Goal: Find specific page/section: Find specific page/section

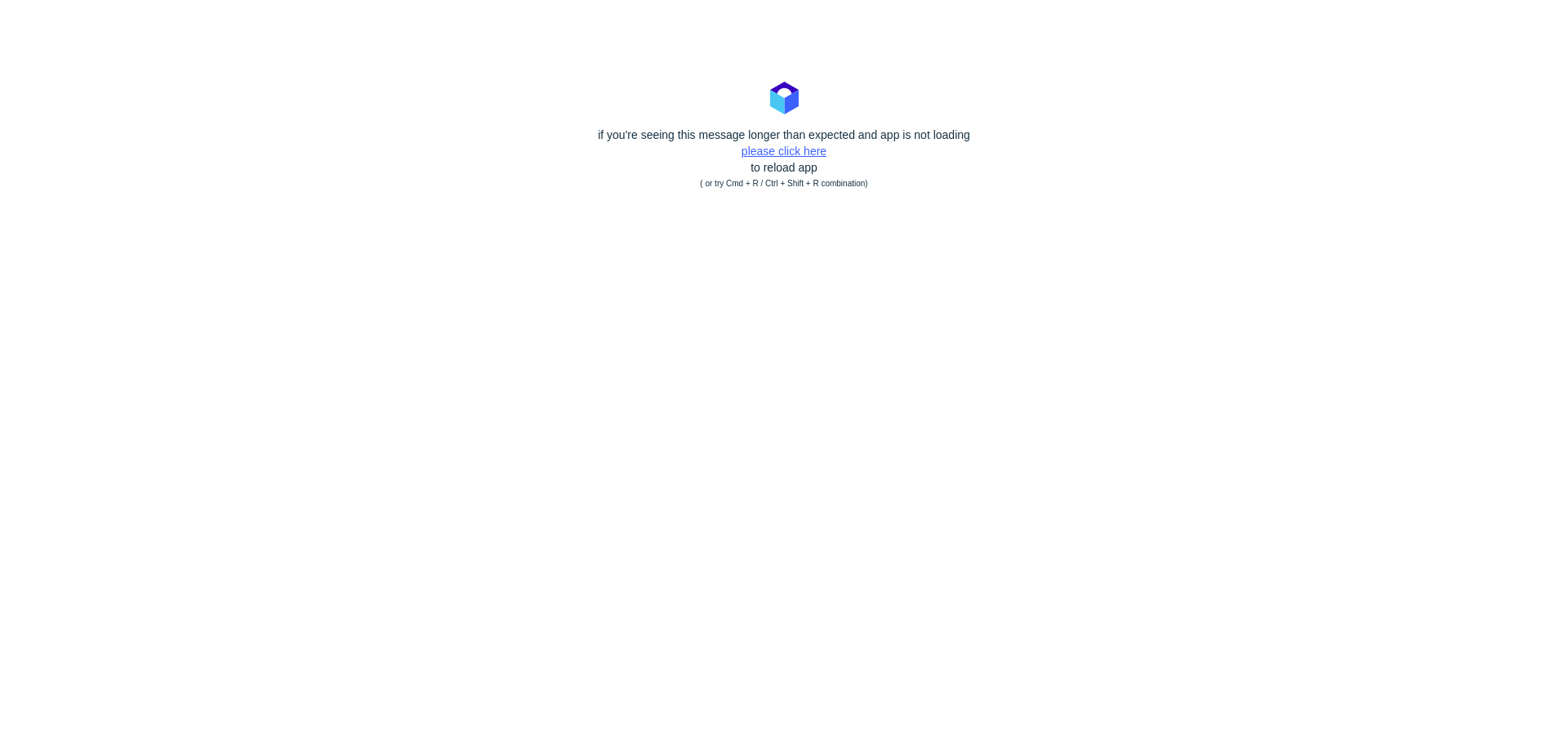
click at [756, 149] on link "please click here" at bounding box center [783, 151] width 85 height 13
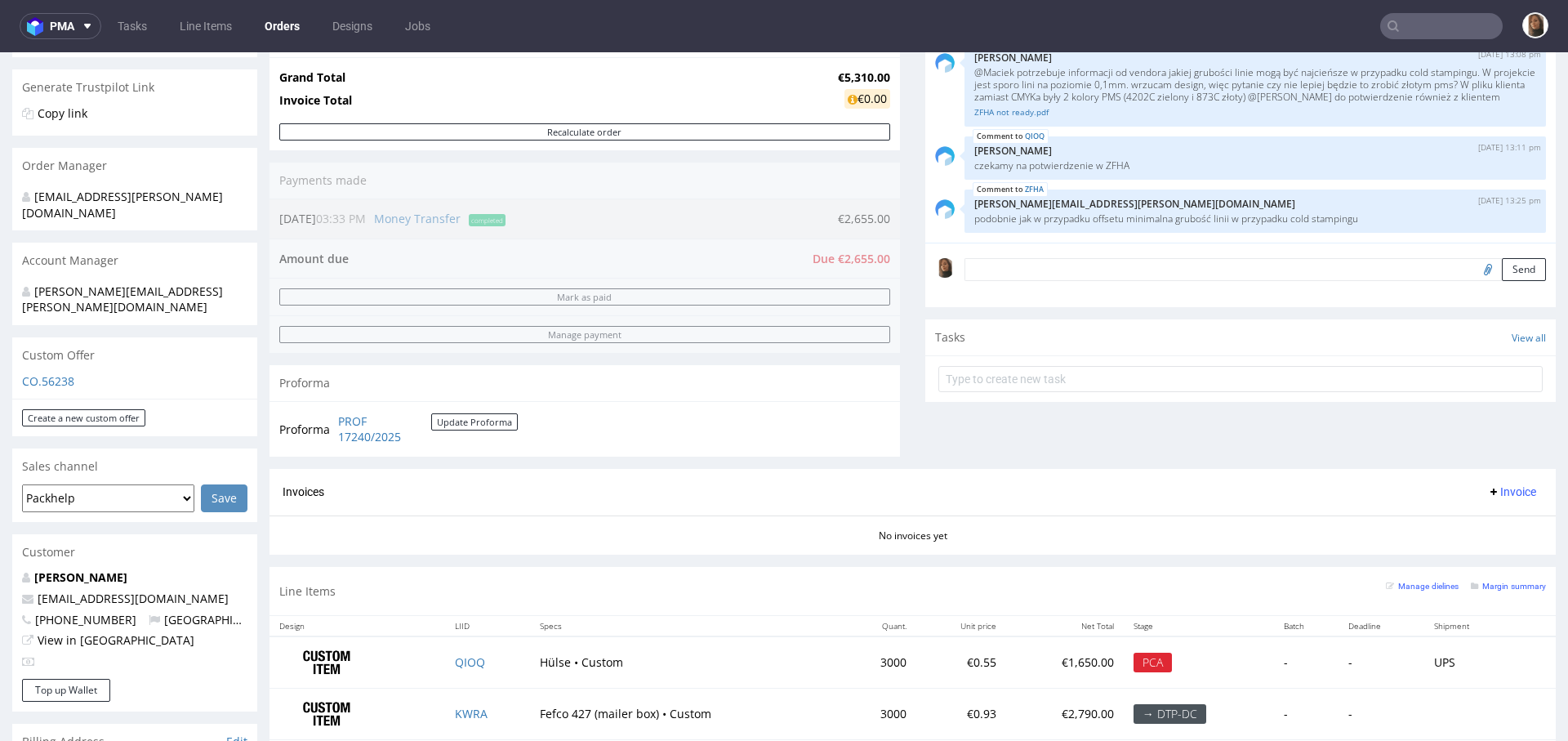
scroll to position [829, 0]
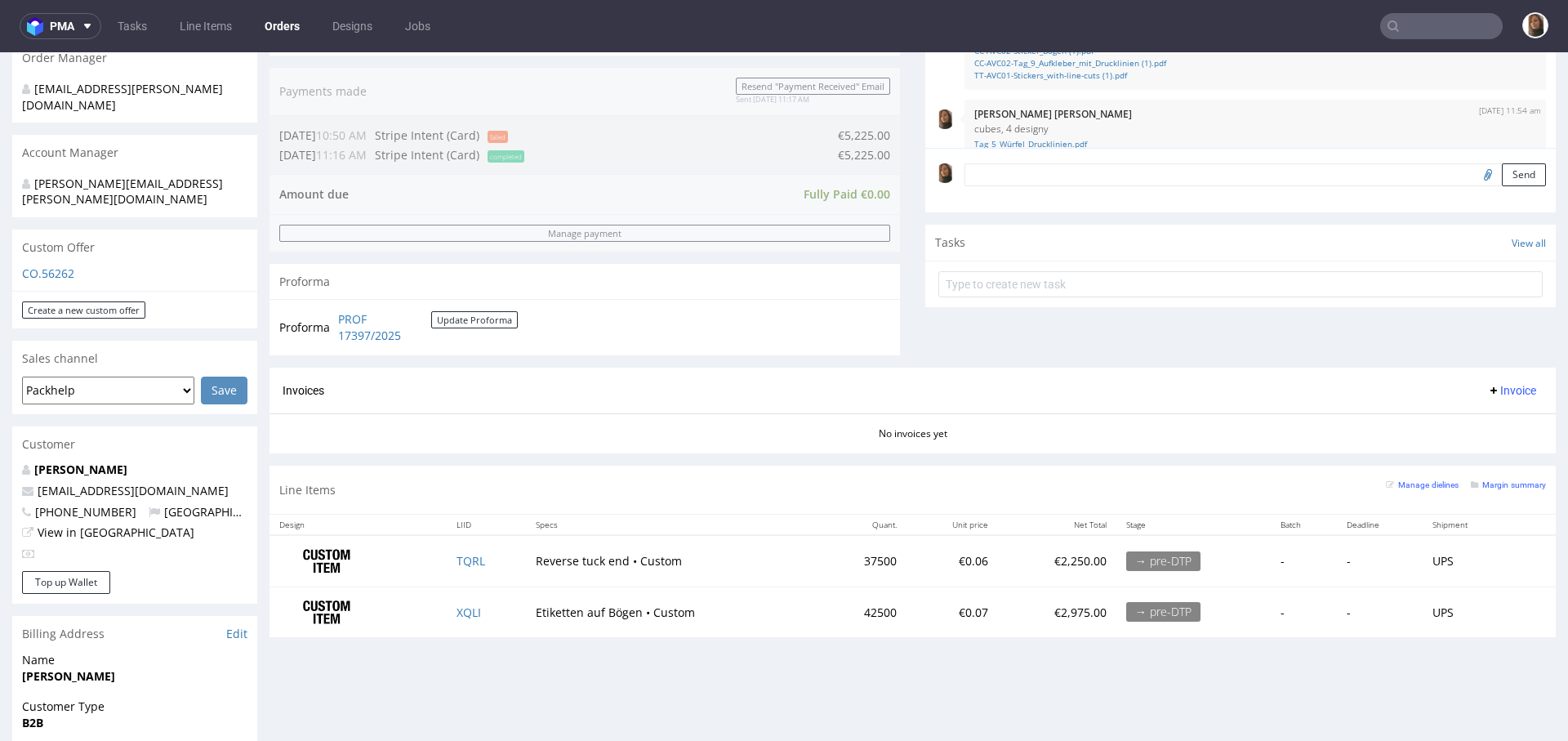
scroll to position [57, 0]
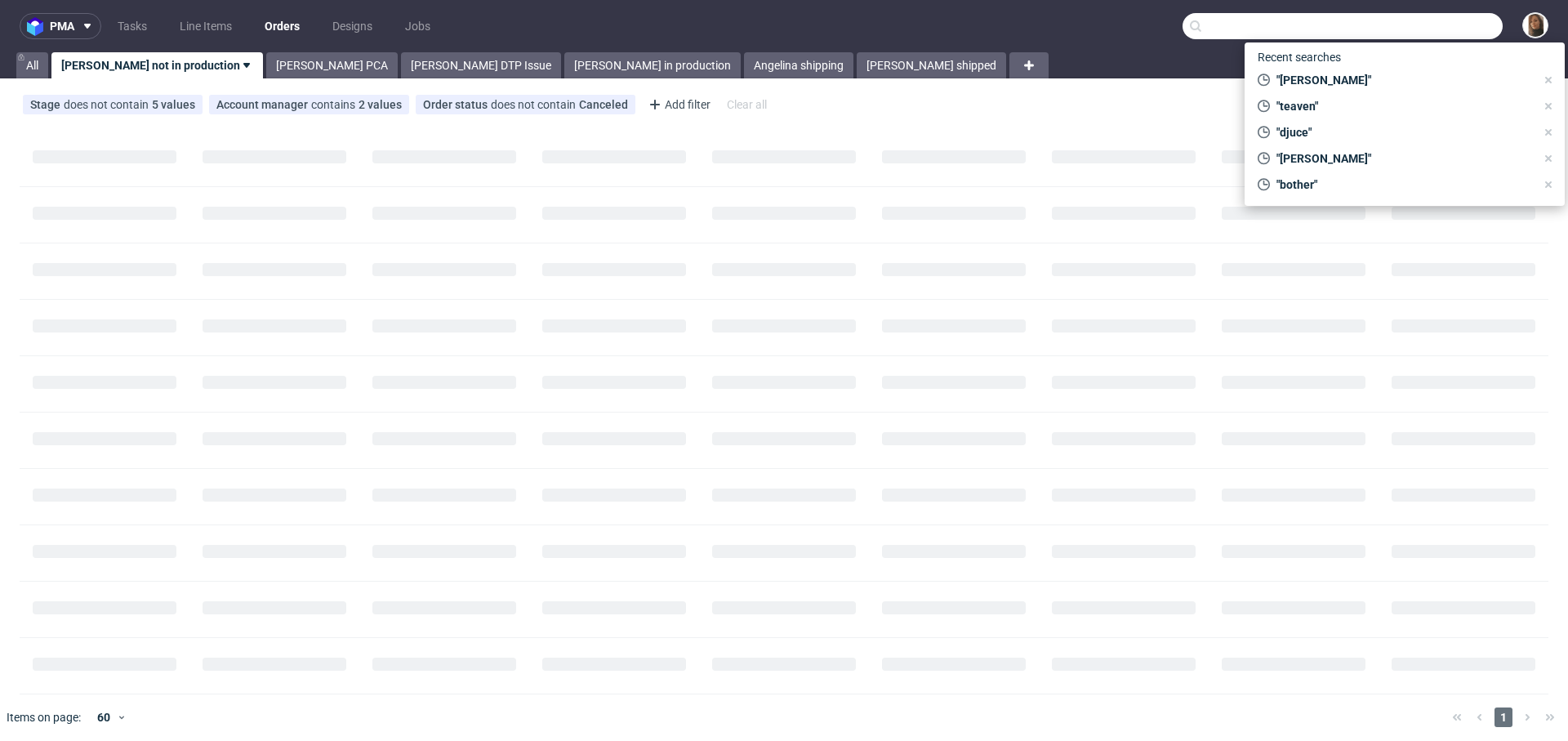
click at [1442, 20] on input "text" at bounding box center [1342, 26] width 320 height 27
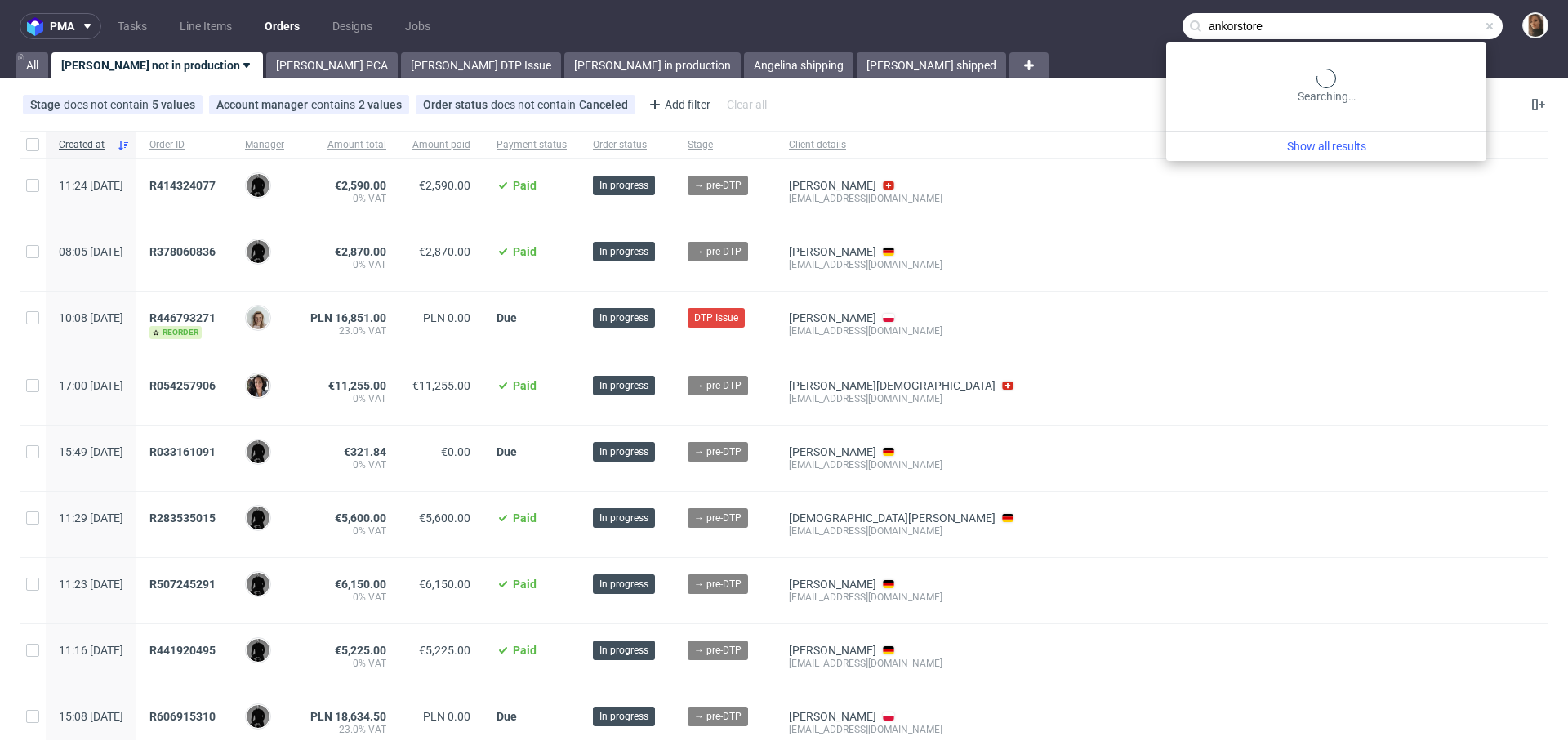
type input "ankorstore"
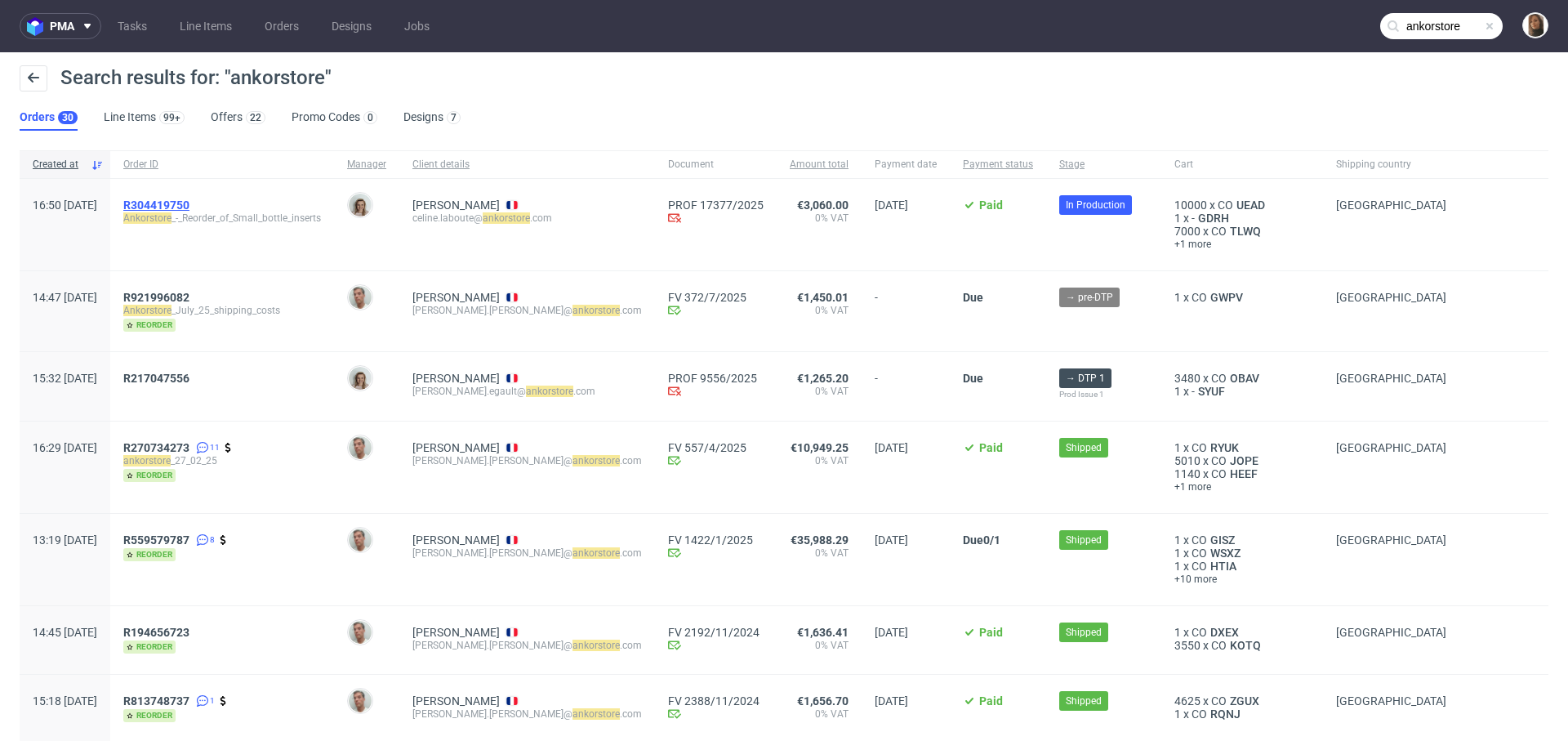
click at [189, 203] on span "R304419750" at bounding box center [156, 205] width 66 height 13
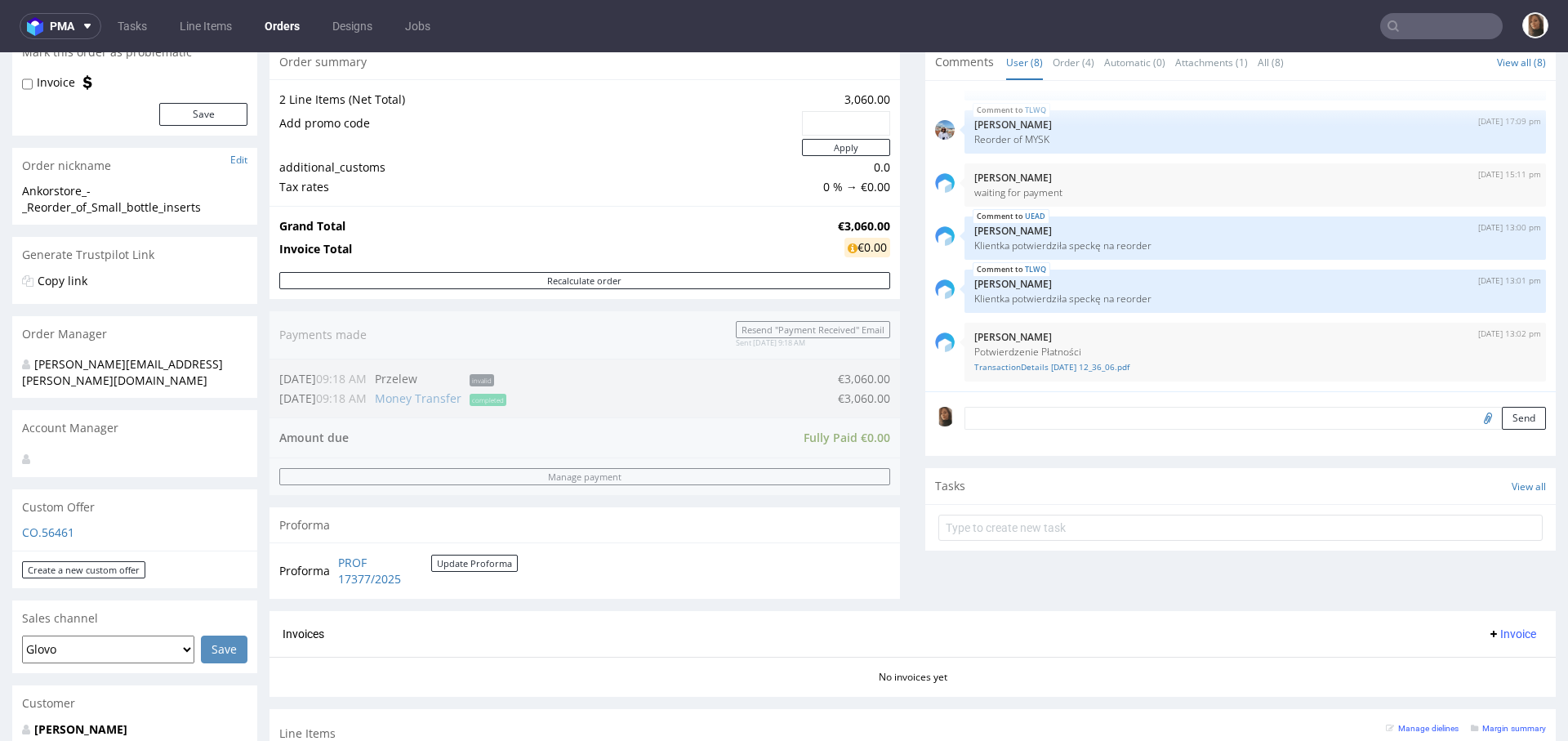
scroll to position [168, 0]
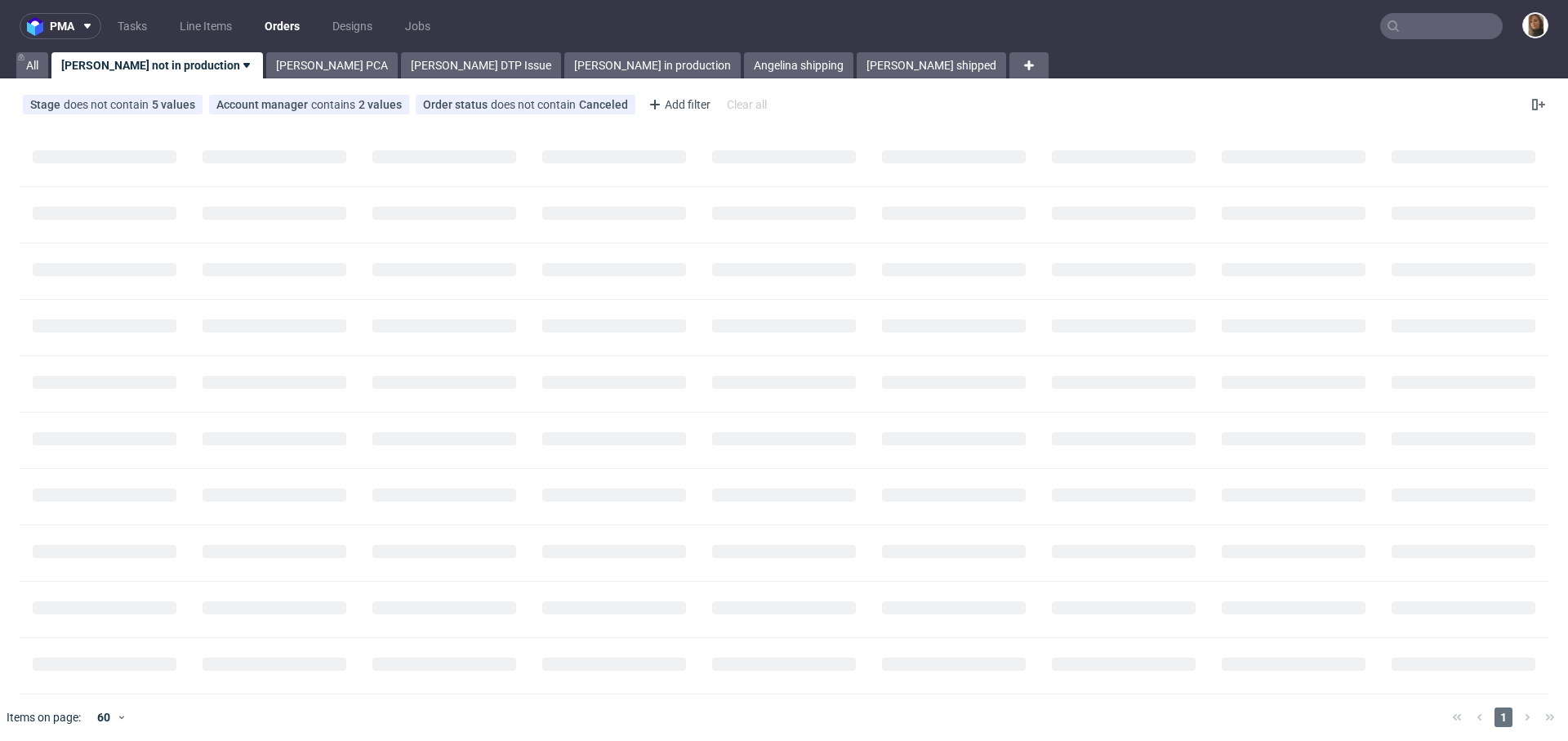
click at [1435, 27] on input "text" at bounding box center [1441, 26] width 123 height 27
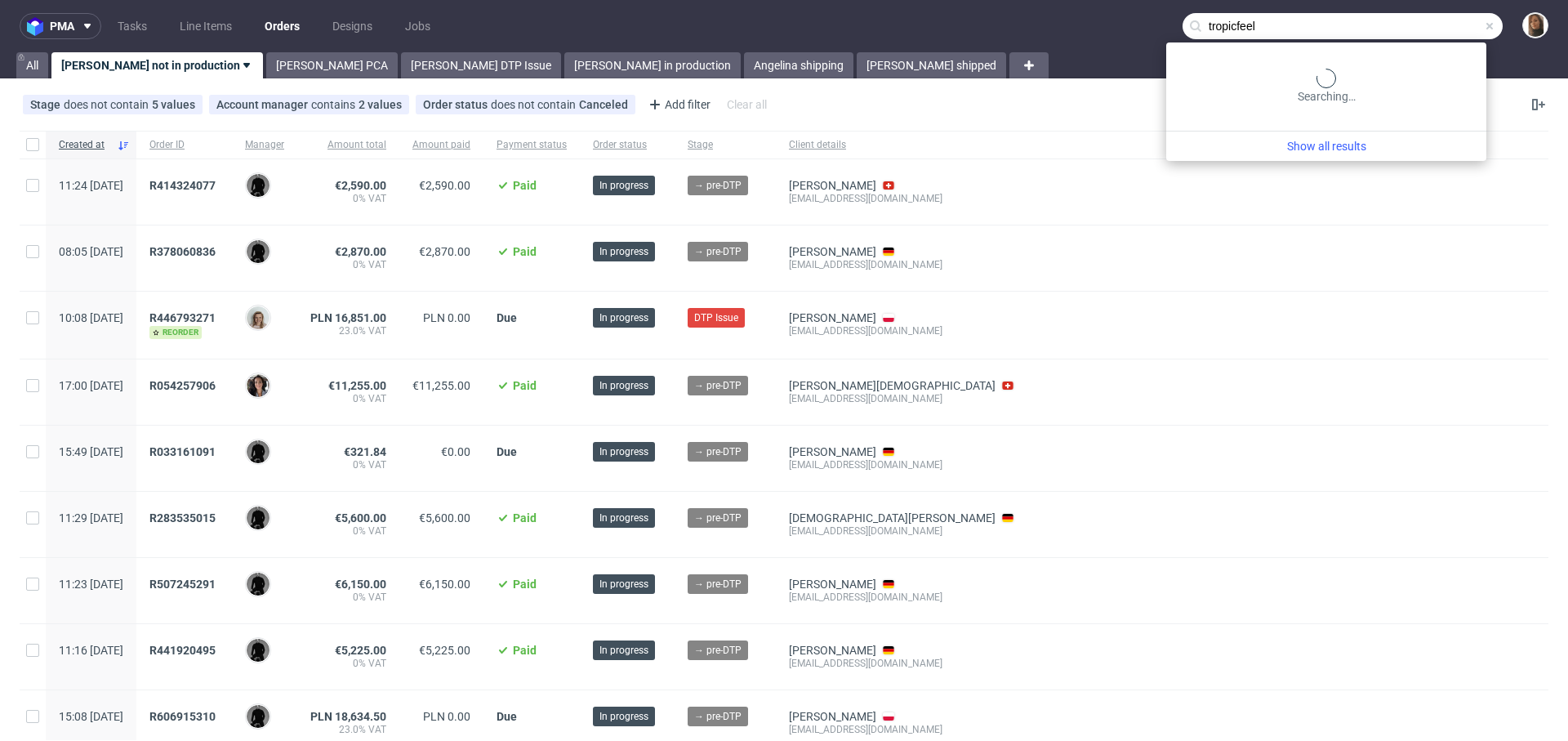
type input "tropicfeel"
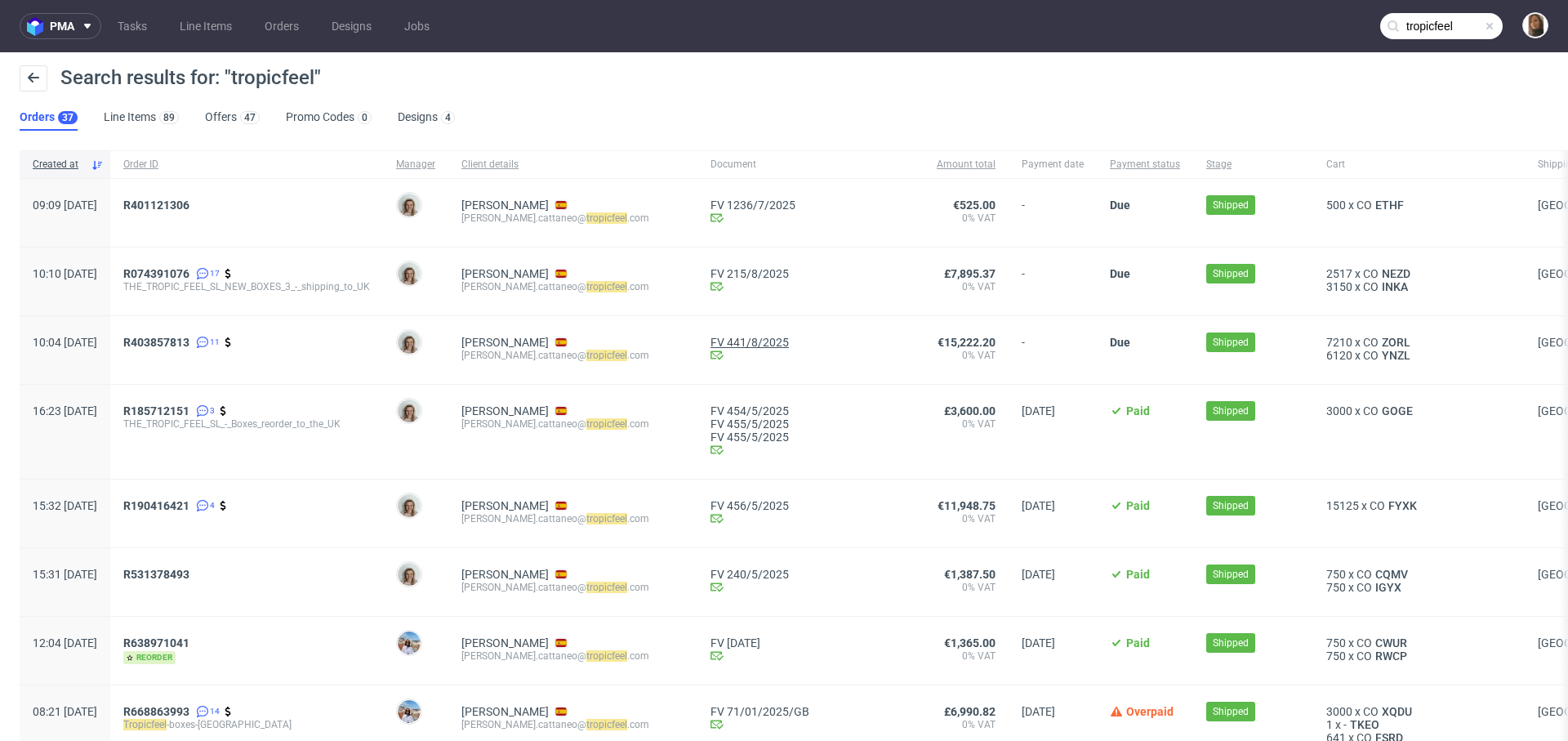
click at [726, 347] on link "FV 441/8/2025" at bounding box center [811, 342] width 200 height 13
